Goal: Book appointment/travel/reservation

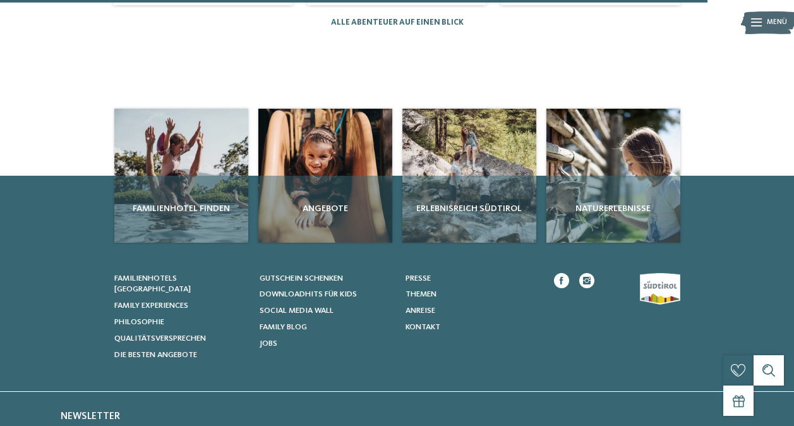
scroll to position [1114, 0]
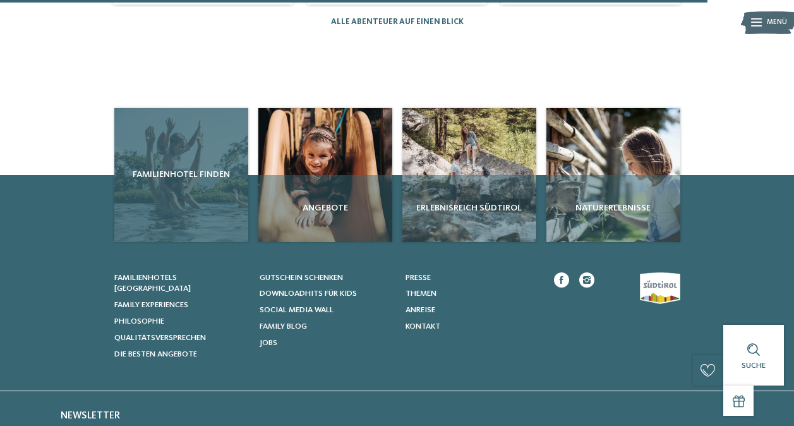
click at [182, 160] on div "Familienhotel finden" at bounding box center [181, 175] width 134 height 134
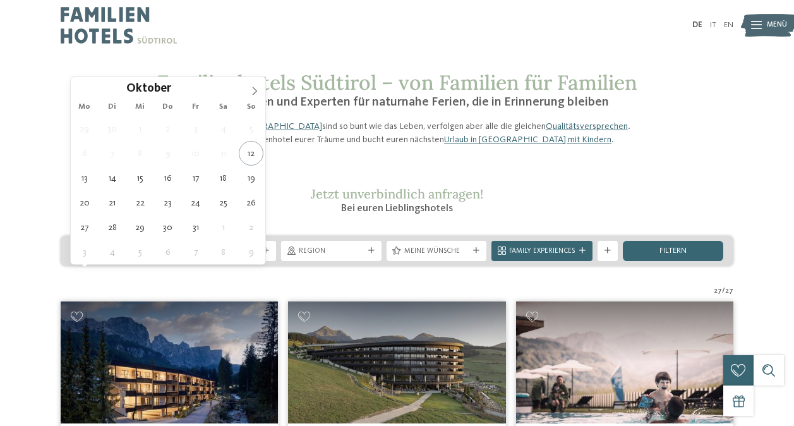
click at [165, 254] on div at bounding box center [161, 251] width 10 height 6
click at [254, 91] on icon at bounding box center [254, 91] width 9 height 9
type input "****"
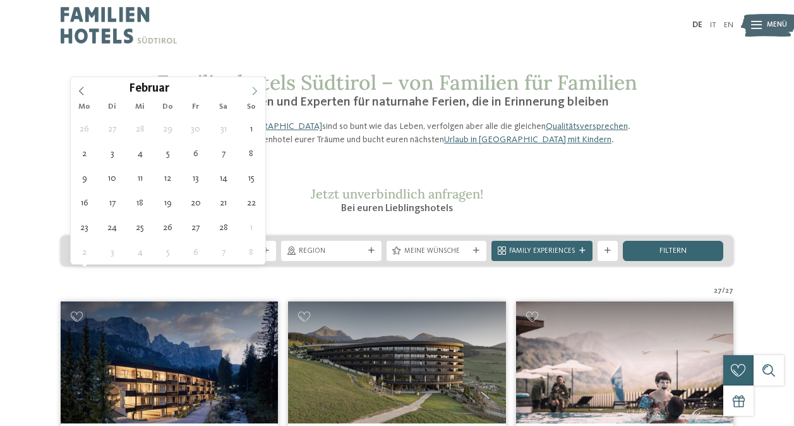
click at [254, 91] on icon at bounding box center [254, 91] width 9 height 9
type div "29.05.2026"
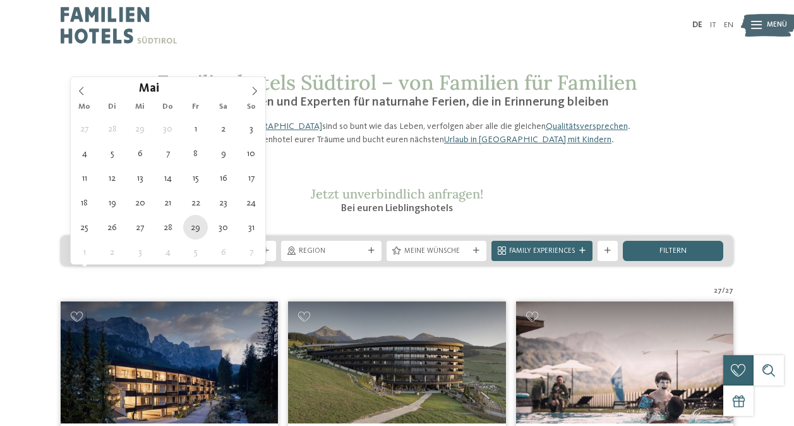
type input "****"
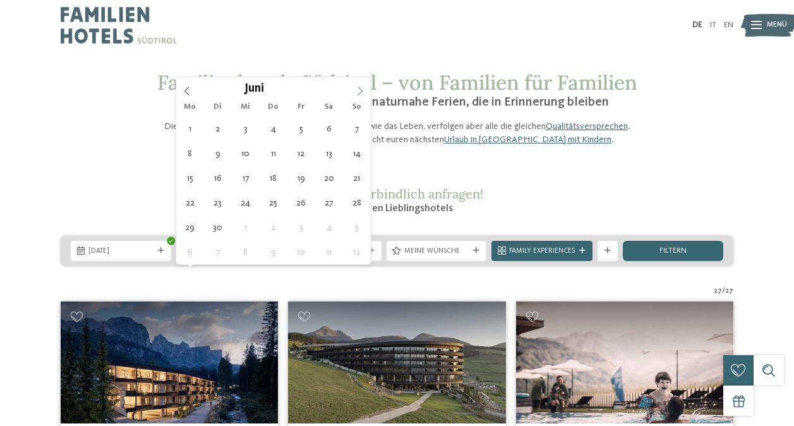
click at [363, 92] on icon at bounding box center [359, 91] width 9 height 9
type div "03.06.2026"
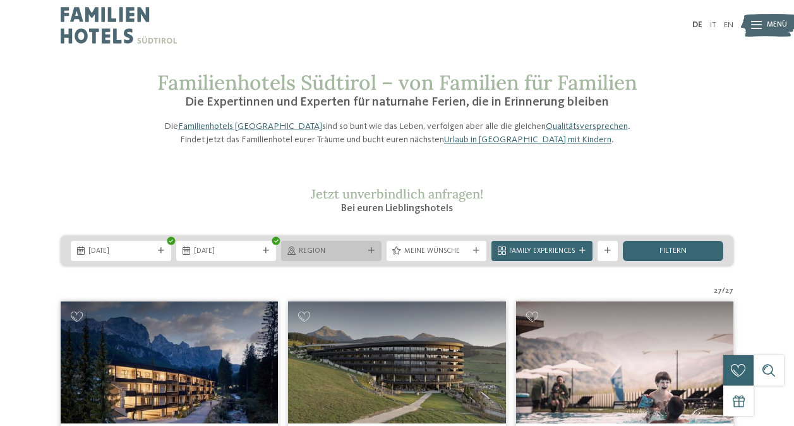
click at [350, 256] on span "Region" at bounding box center [331, 251] width 65 height 10
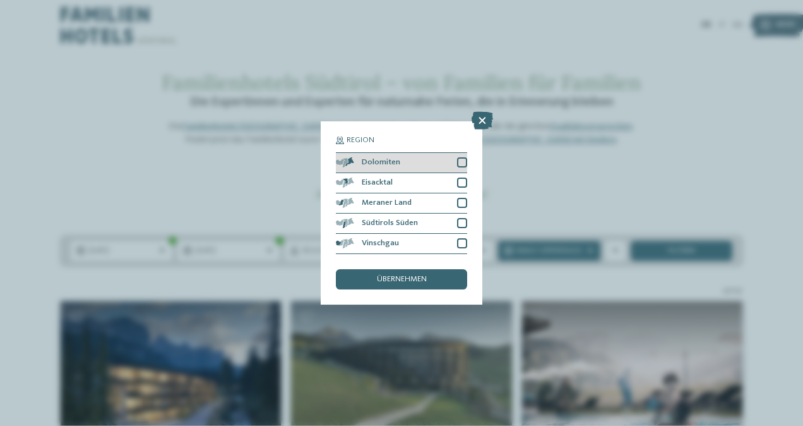
click at [462, 159] on div at bounding box center [462, 162] width 10 height 10
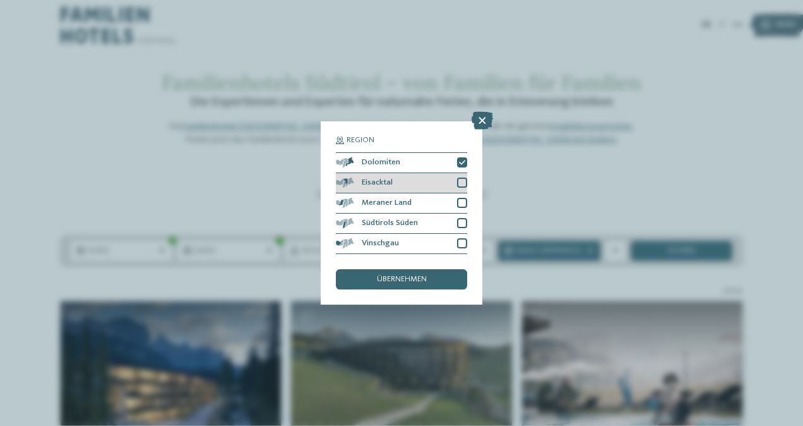
click at [462, 180] on div at bounding box center [462, 182] width 10 height 10
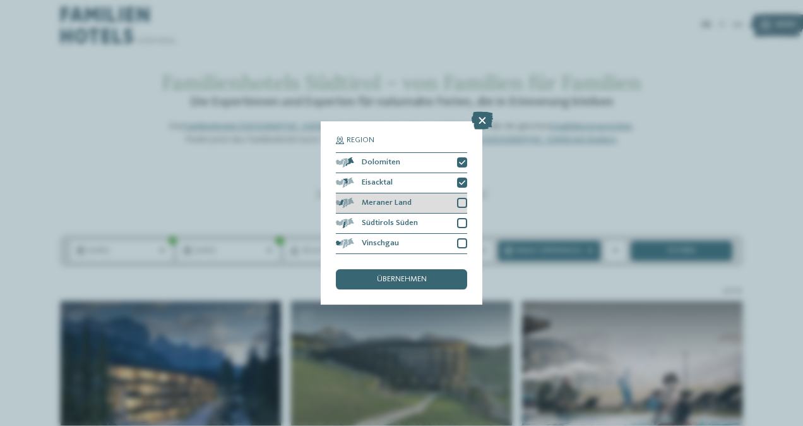
click at [462, 203] on div at bounding box center [462, 203] width 10 height 10
click at [462, 220] on div at bounding box center [462, 223] width 10 height 10
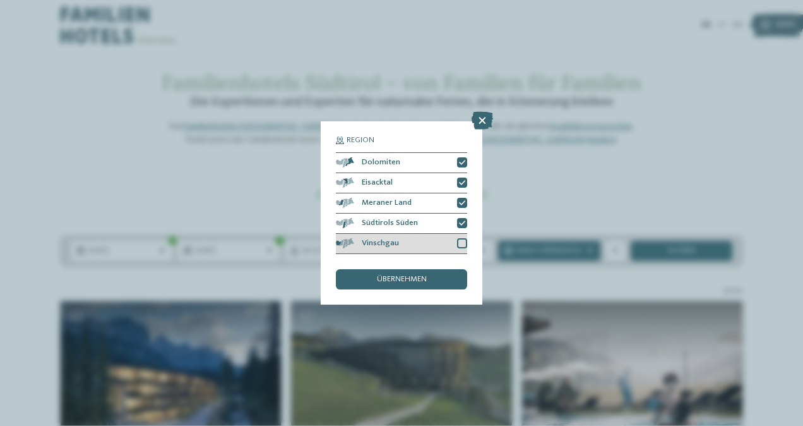
click at [462, 242] on div at bounding box center [462, 243] width 10 height 10
click at [410, 283] on span "übernehmen" at bounding box center [402, 279] width 50 height 8
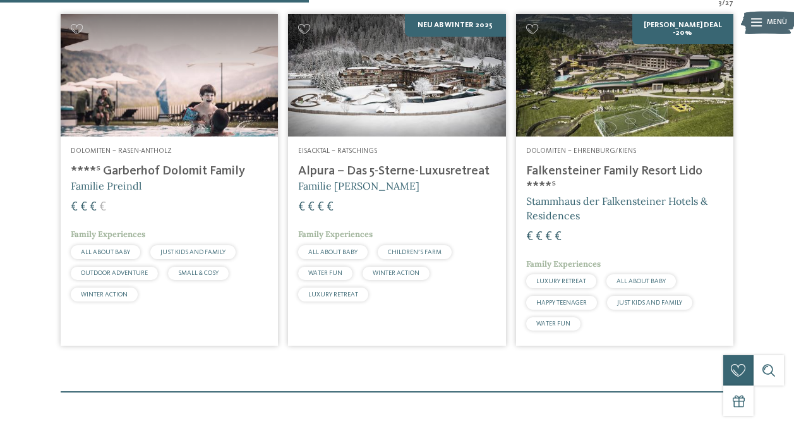
scroll to position [349, 0]
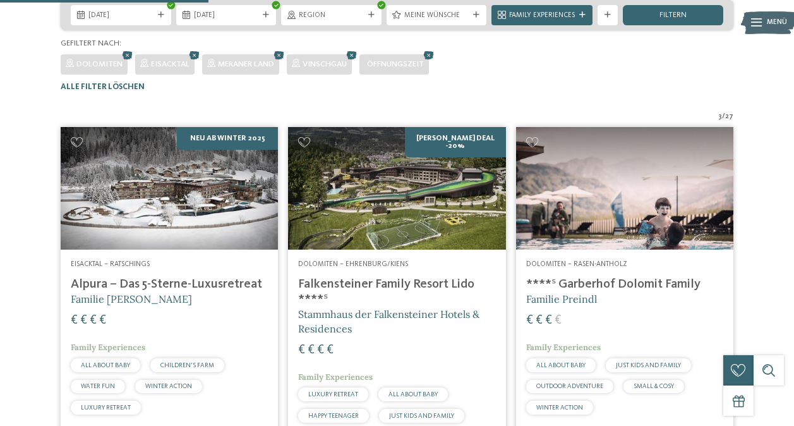
scroll to position [235, 0]
